Goal: Task Accomplishment & Management: Use online tool/utility

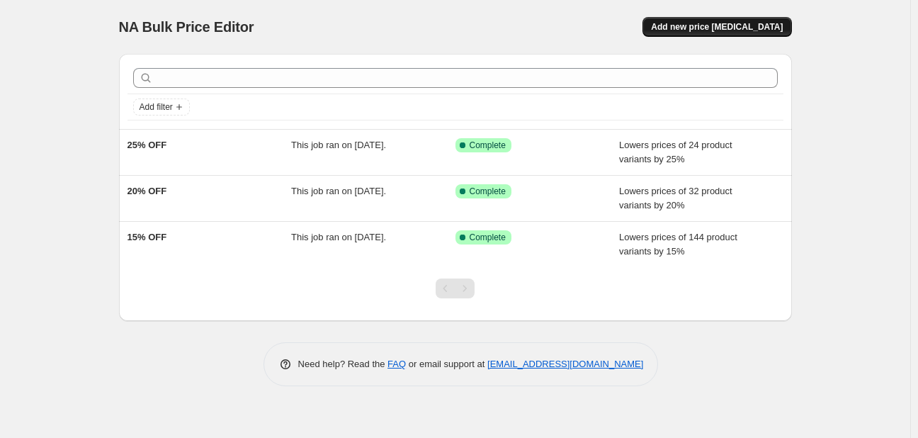
click at [719, 23] on span "Add new price [MEDICAL_DATA]" at bounding box center [717, 26] width 132 height 11
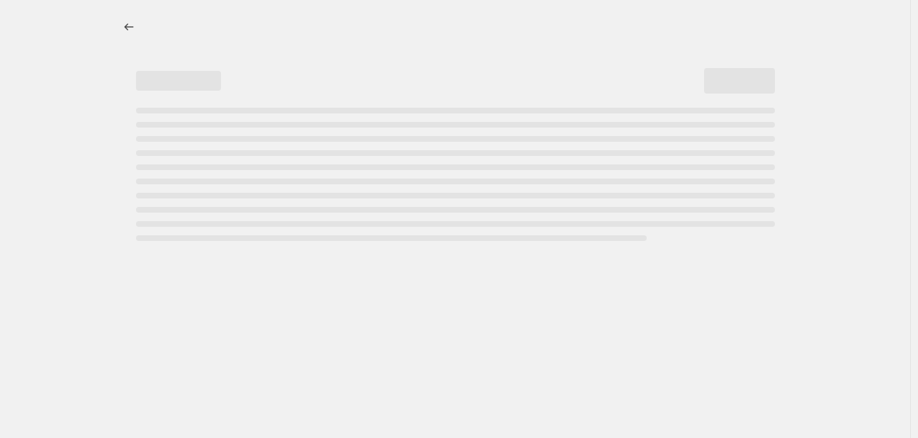
select select "percentage"
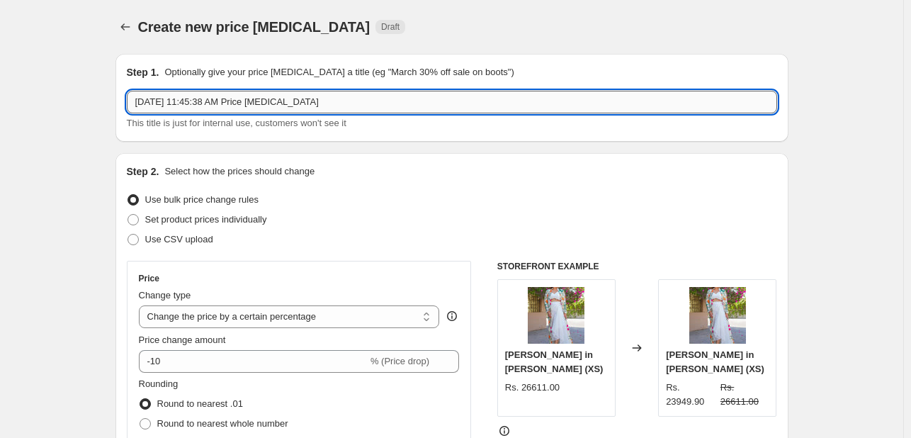
click at [193, 107] on input "[DATE] 11:45:38 AM Price [MEDICAL_DATA]" at bounding box center [452, 102] width 650 height 23
type input "NEW PRICE"
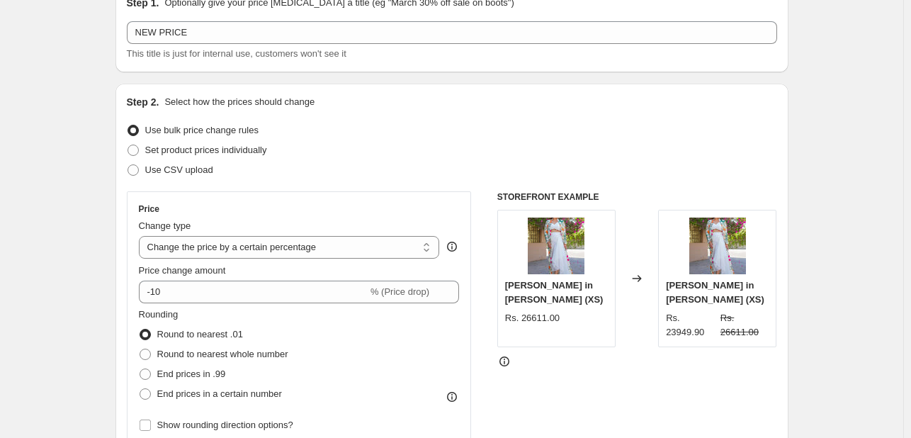
scroll to position [70, 0]
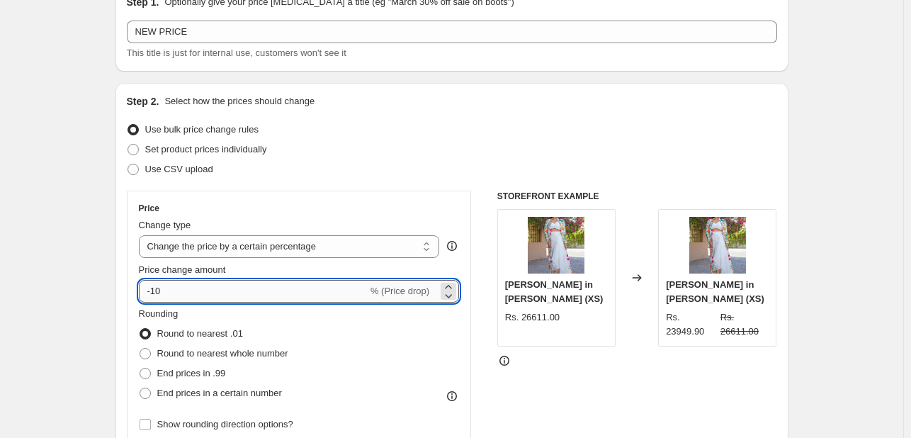
click at [175, 292] on input "-10" at bounding box center [253, 291] width 229 height 23
type input "-1"
type input "6"
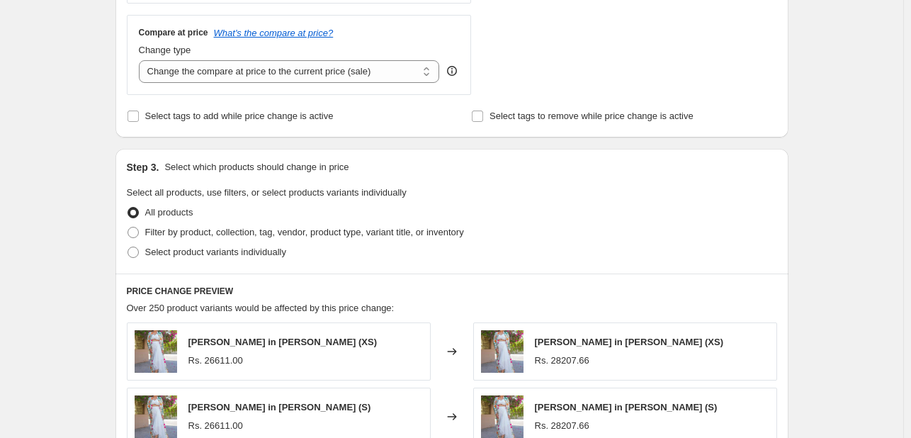
scroll to position [514, 0]
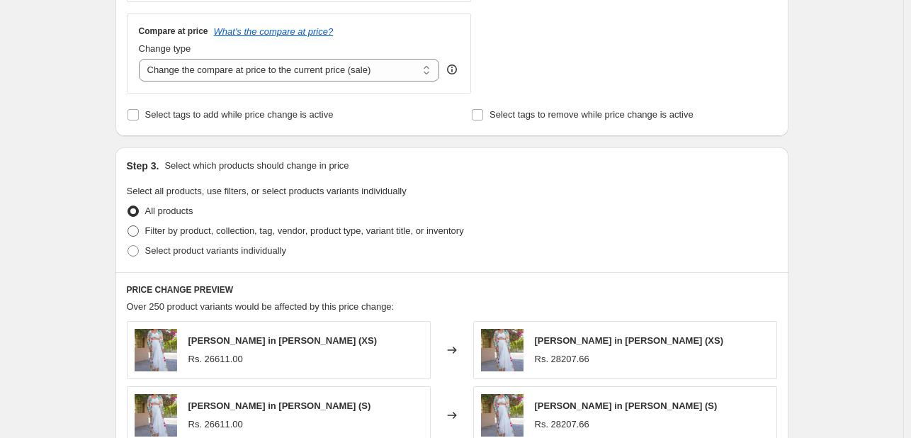
click at [139, 230] on span at bounding box center [133, 230] width 11 height 11
click at [128, 226] on input "Filter by product, collection, tag, vendor, product type, variant title, or inv…" at bounding box center [128, 225] width 1 height 1
radio input "true"
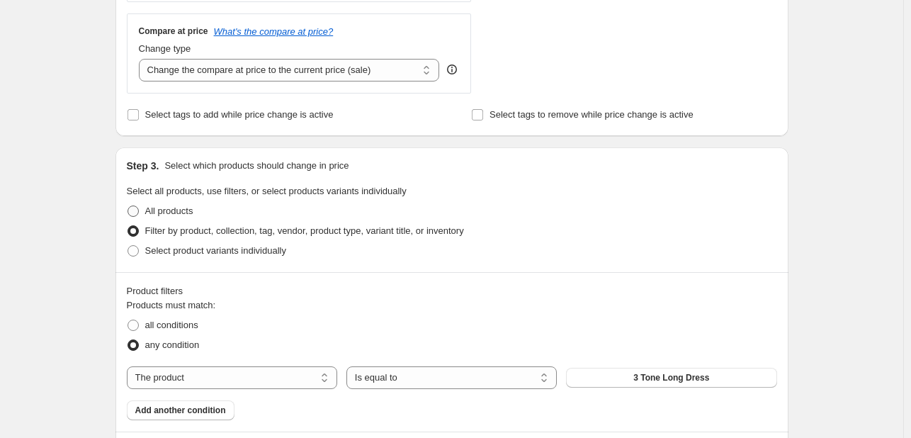
click at [133, 216] on span at bounding box center [133, 210] width 11 height 11
click at [128, 206] on input "All products" at bounding box center [128, 205] width 1 height 1
radio input "true"
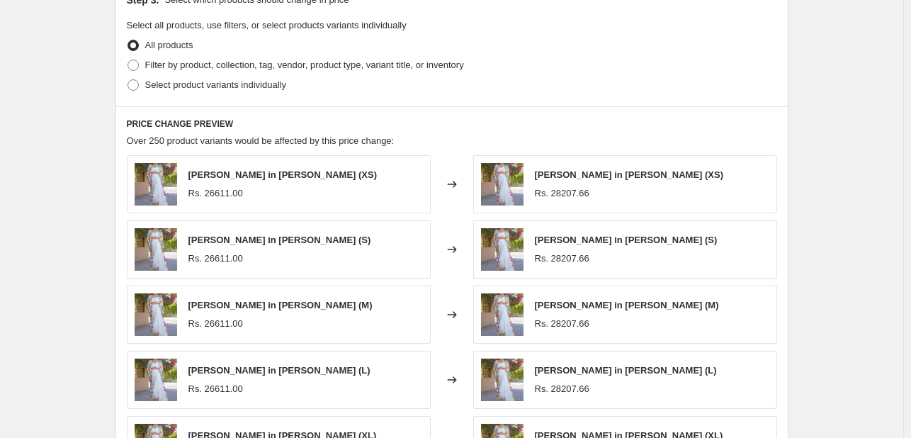
scroll to position [682, 0]
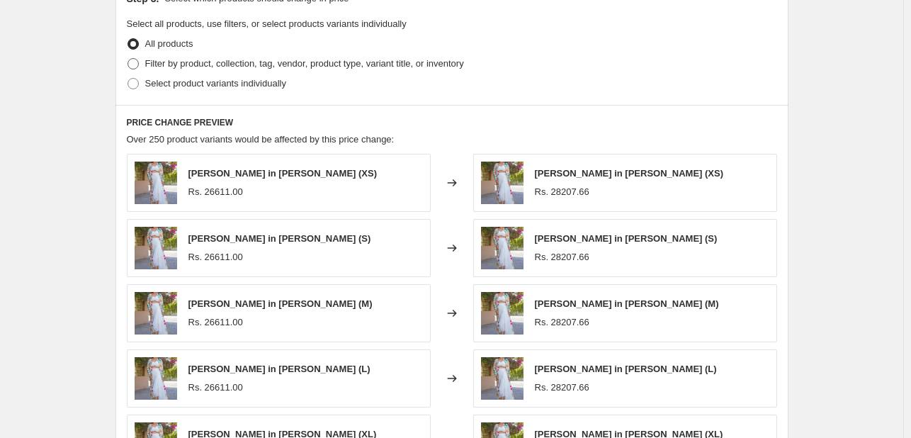
click at [139, 68] on span at bounding box center [133, 63] width 11 height 11
click at [128, 59] on input "Filter by product, collection, tag, vendor, product type, variant title, or inv…" at bounding box center [128, 58] width 1 height 1
radio input "true"
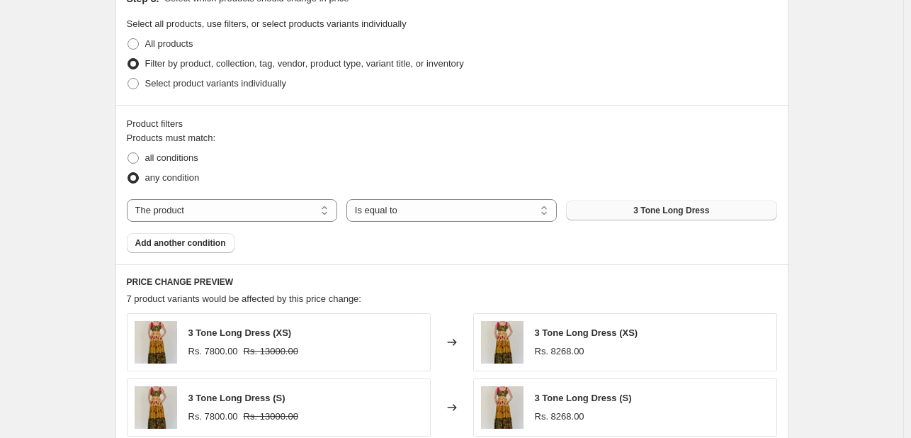
click at [614, 211] on button "3 Tone Long Dress" at bounding box center [671, 211] width 210 height 20
click at [238, 208] on select "The product The product's collection The product's tag The product's vendor The…" at bounding box center [232, 210] width 210 height 23
select select "collection"
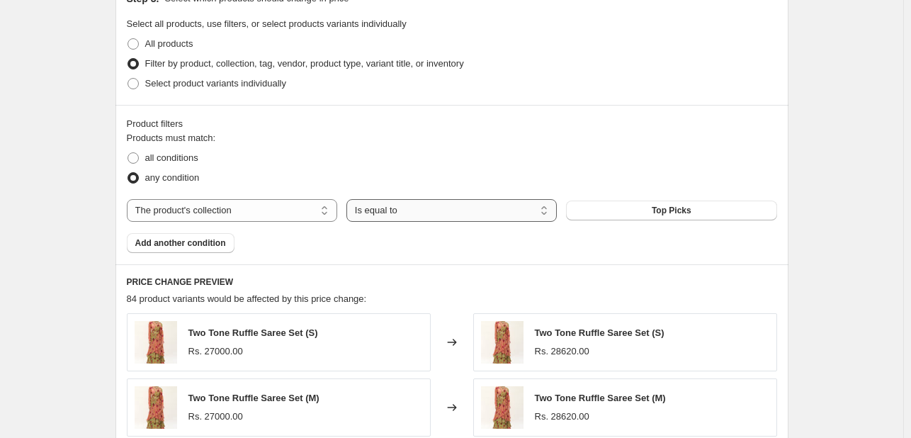
click at [413, 215] on select "Is equal to Is not equal to" at bounding box center [452, 210] width 210 height 23
click at [604, 213] on button "Top Picks" at bounding box center [671, 211] width 210 height 20
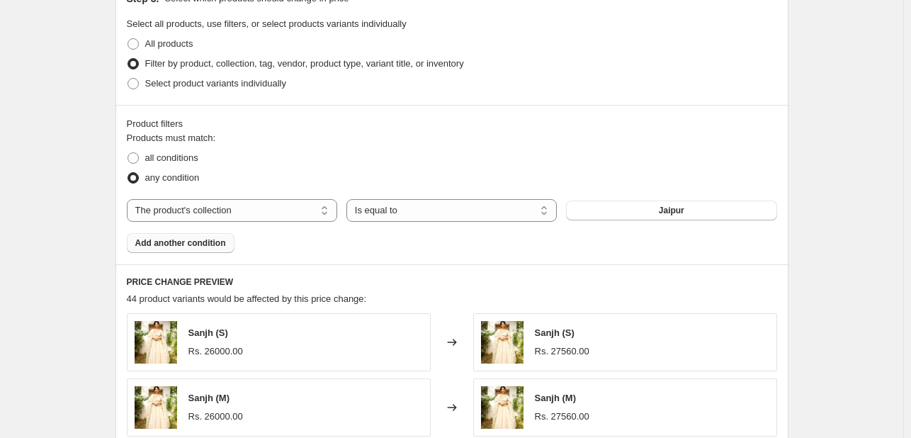
click at [224, 237] on span "Add another condition" at bounding box center [180, 242] width 91 height 11
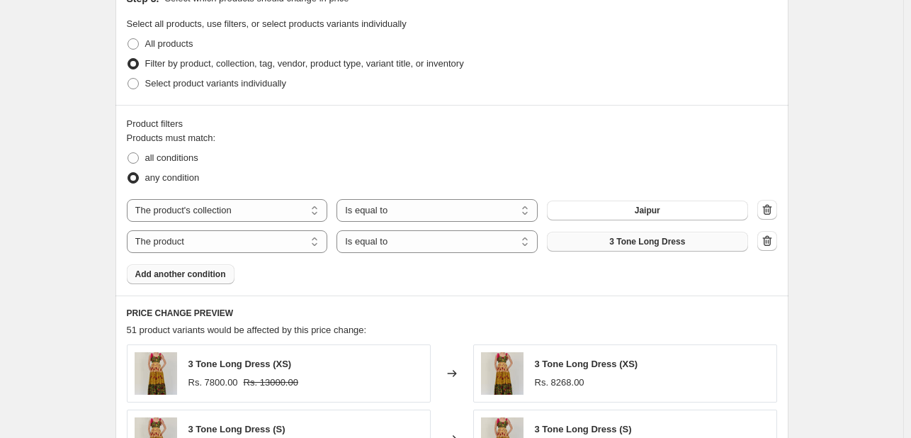
click at [593, 242] on button "3 Tone Long Dress" at bounding box center [647, 242] width 201 height 20
click at [230, 255] on div "Products must match: all conditions any condition The product The product's col…" at bounding box center [452, 207] width 650 height 153
click at [221, 241] on select "The product The product's collection The product's tag The product's vendor The…" at bounding box center [227, 241] width 201 height 23
select select "collection"
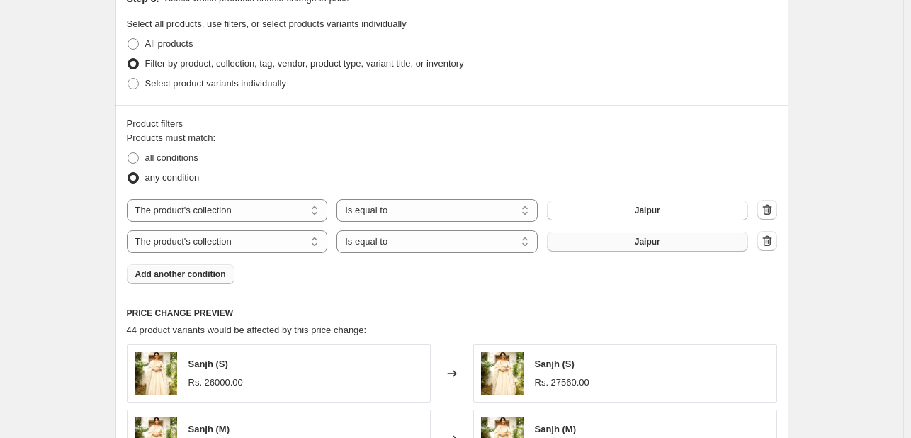
click at [638, 242] on button "Jaipur" at bounding box center [647, 242] width 201 height 20
